Goal: Task Accomplishment & Management: Use online tool/utility

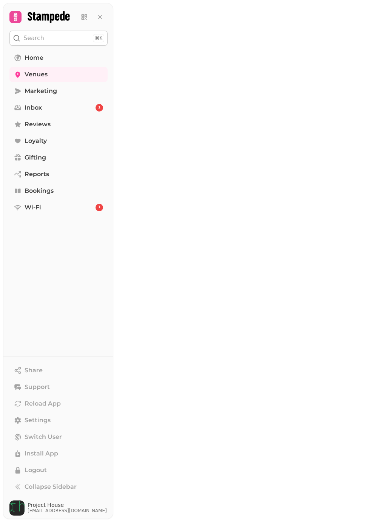
click at [82, 14] on icon at bounding box center [83, 15] width 3 height 3
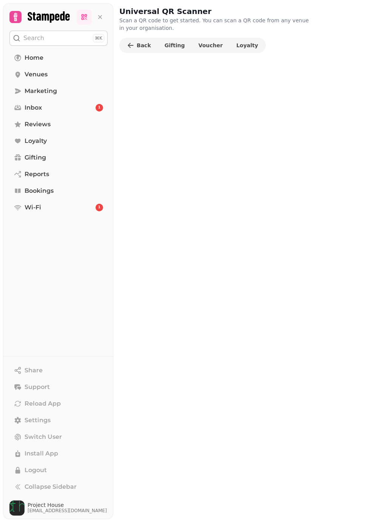
click at [236, 45] on span "Loyalty" at bounding box center [247, 45] width 22 height 5
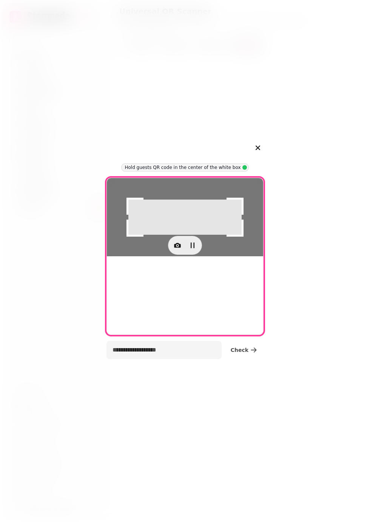
click at [178, 246] on icon "button" at bounding box center [178, 245] width 2 height 2
click at [155, 353] on span "camera 0, facing back" at bounding box center [142, 353] width 59 height 9
